Goal: Find specific page/section: Find specific page/section

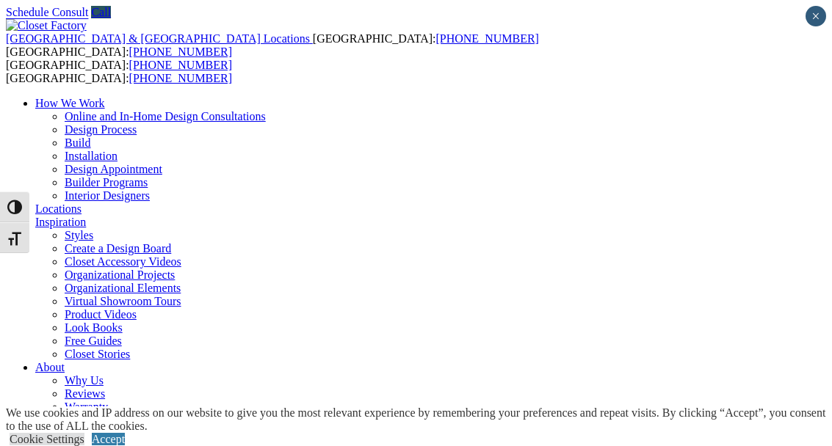
click at [82, 203] on link "Locations" at bounding box center [58, 209] width 46 height 12
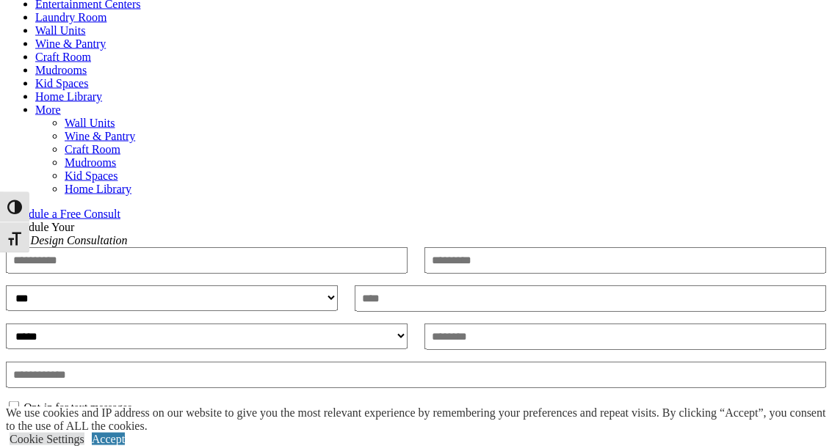
scroll to position [731, 0]
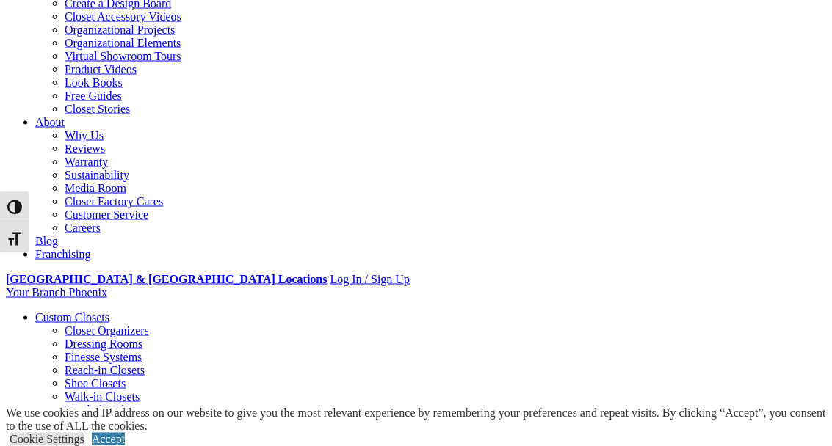
scroll to position [246, 0]
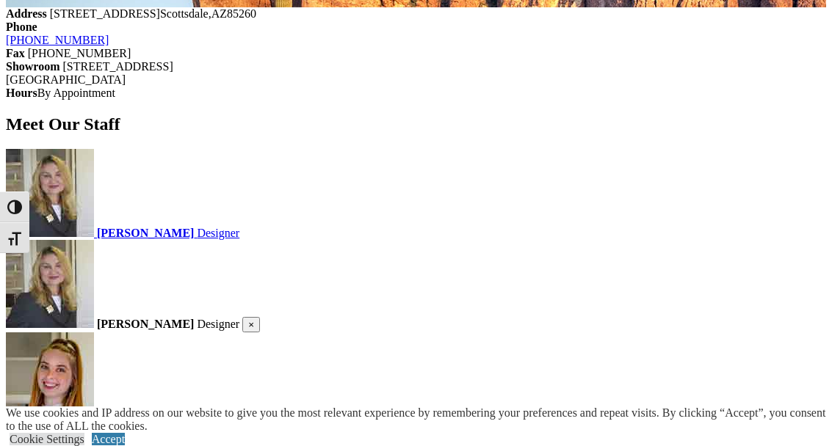
scroll to position [1507, 0]
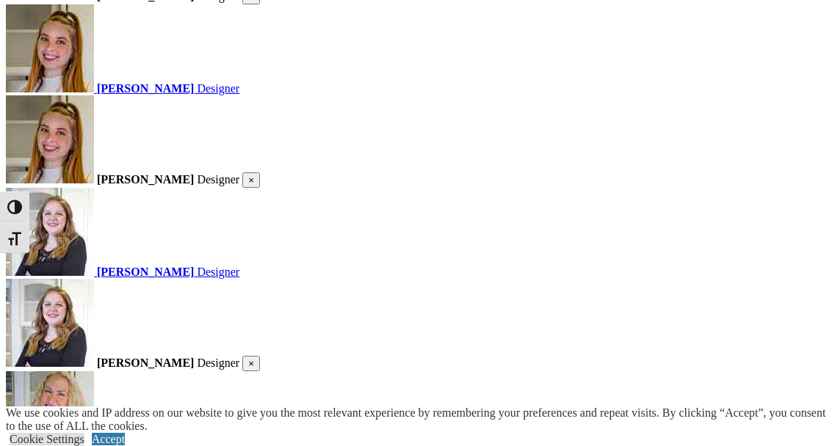
scroll to position [1822, 0]
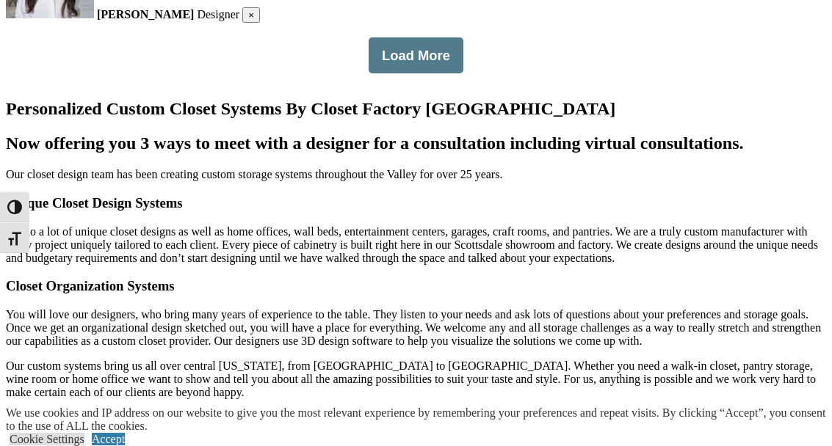
scroll to position [2538, 0]
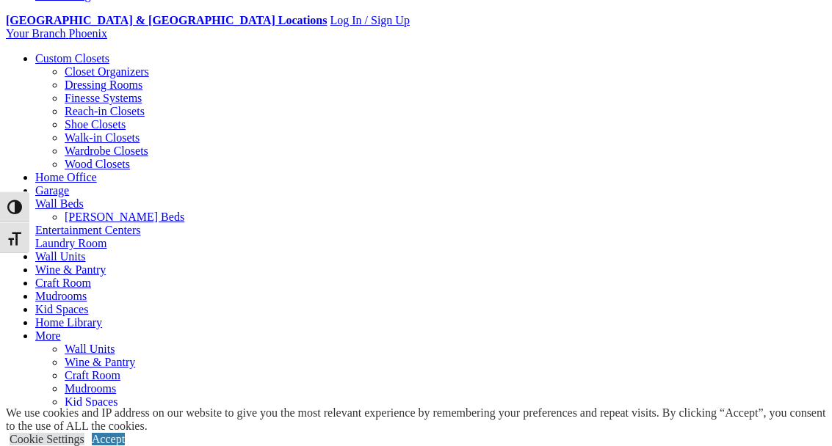
scroll to position [503, 0]
